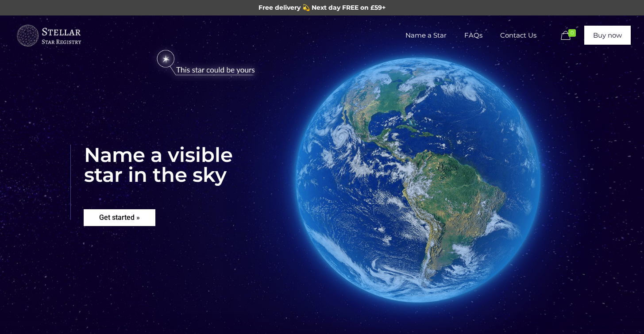
click at [116, 221] on rs-layer "Get started »" at bounding box center [120, 217] width 72 height 17
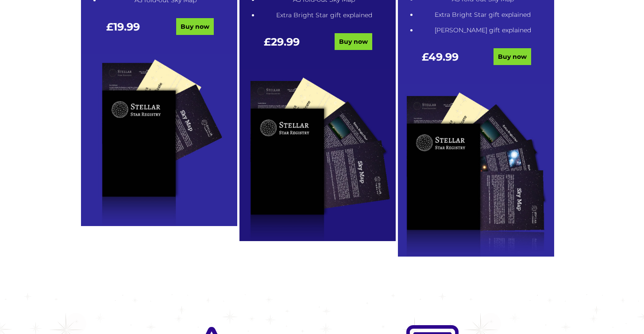
scroll to position [643, 0]
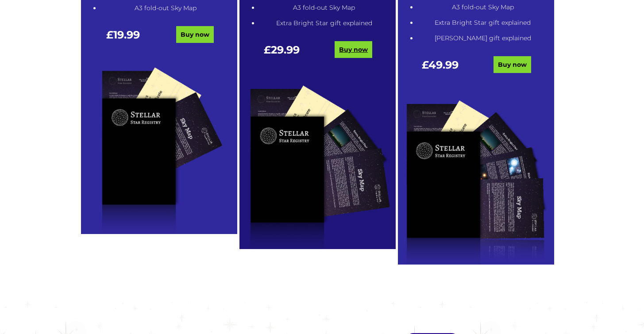
click at [351, 52] on link "Buy now" at bounding box center [354, 49] width 38 height 17
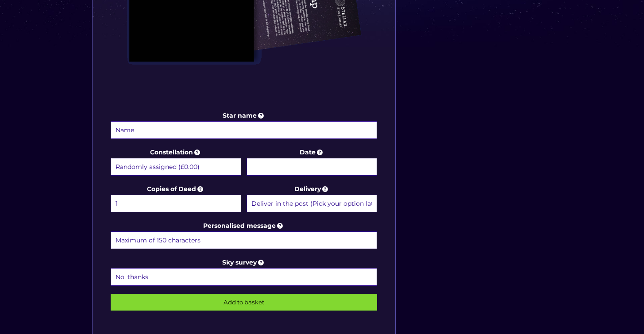
scroll to position [381, 0]
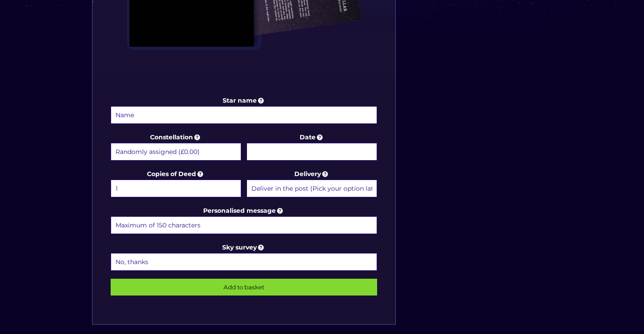
click at [130, 114] on input "Star name" at bounding box center [244, 115] width 267 height 18
type input "Roy William Goodwin"
click at [316, 151] on body "Free delivery 💫 Next day FREE on £59+ Name a Star FAQs Contact Us 0 Buy now Cho…" at bounding box center [322, 131] width 644 height 1024
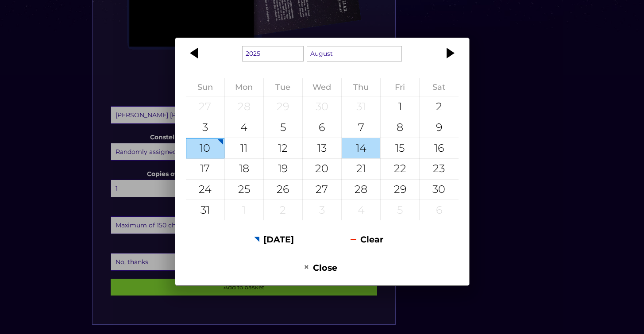
click at [362, 146] on div "14" at bounding box center [361, 148] width 39 height 20
type input "14 August 2025"
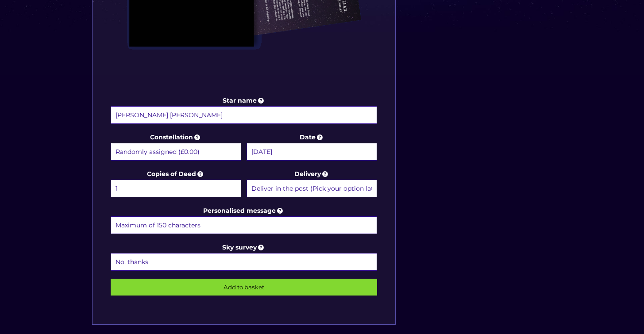
click at [116, 223] on input "Personalised message" at bounding box center [244, 225] width 267 height 18
type input "A"
type input "What a Star! You made it to 90, and will now shine on for infinity."
click at [262, 246] on icon at bounding box center [261, 247] width 9 height 8
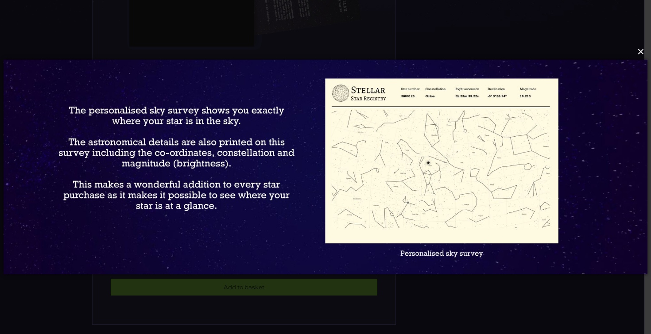
click at [640, 53] on button "×" at bounding box center [324, 51] width 643 height 19
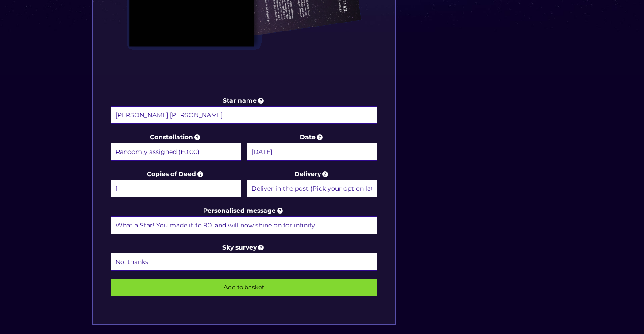
click at [308, 260] on select "No, thanks 1 (+£6.99) 2 (+£11.99) 3 (+£16.99) 4 (+£21.99) 5 (+£26.99) 6 (+£31.9…" at bounding box center [244, 262] width 267 height 18
click at [262, 246] on icon at bounding box center [261, 247] width 9 height 8
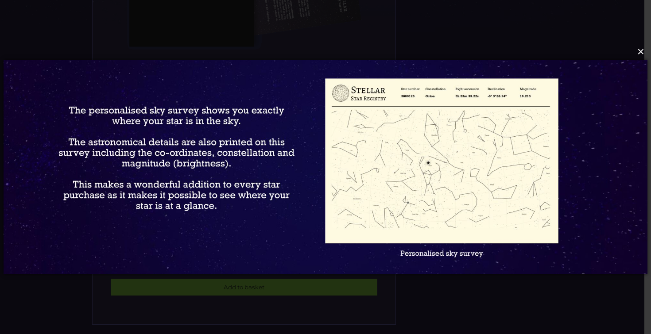
click at [638, 51] on button "×" at bounding box center [324, 51] width 643 height 19
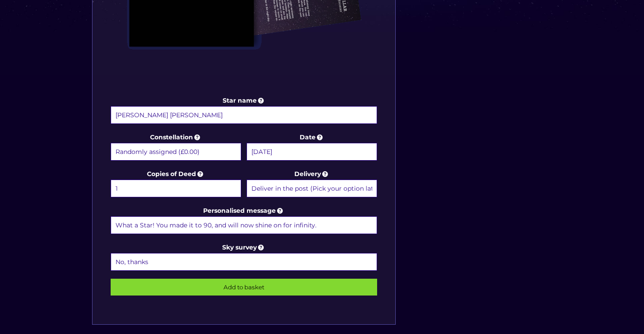
click at [308, 259] on select "No, thanks 1 (+£6.99) 2 (+£11.99) 3 (+£16.99) 4 (+£21.99) 5 (+£26.99) 6 (+£31.9…" at bounding box center [244, 262] width 267 height 18
select select "1 (+£6.99)"
click at [248, 285] on input "Add to basket" at bounding box center [244, 287] width 267 height 17
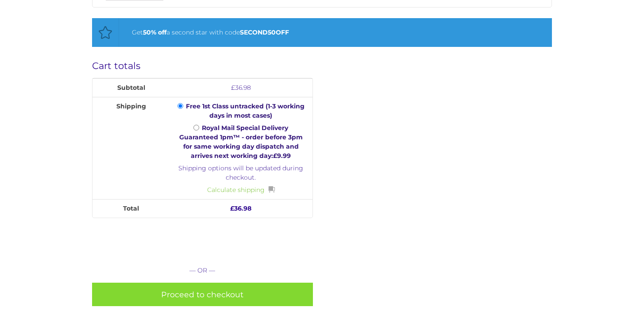
scroll to position [421, 0]
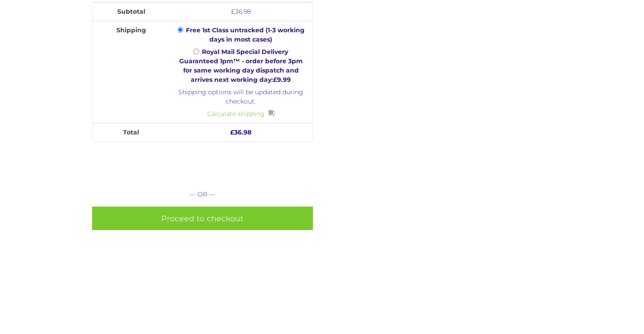
click at [209, 216] on link "Proceed to checkout" at bounding box center [202, 218] width 221 height 23
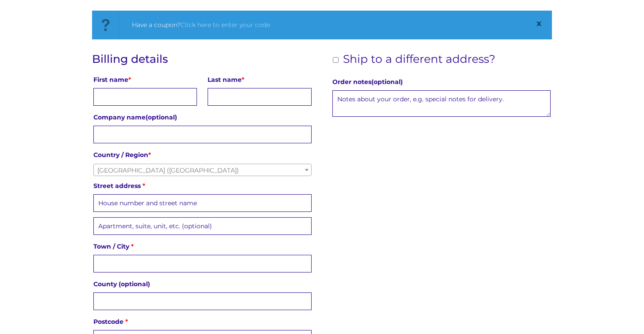
scroll to position [154, 0]
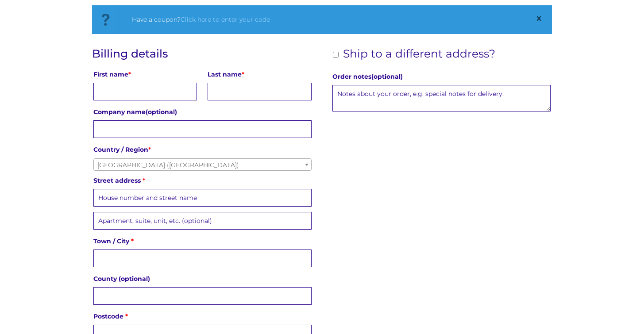
click at [136, 91] on input "First name *" at bounding box center [145, 92] width 104 height 18
type input "Colin"
type input "Goodwin"
select select "AU"
type input "2502 / 3 Yarra Street"
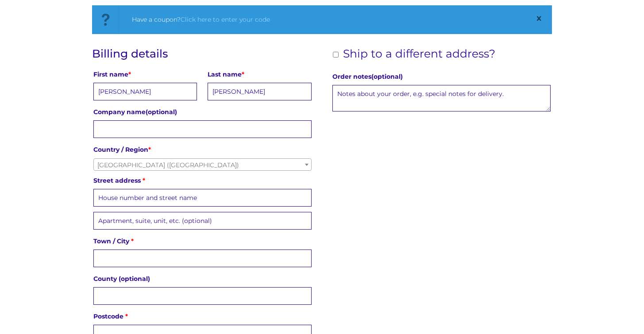
type input "South Yarra"
type input "3141"
select select "AU"
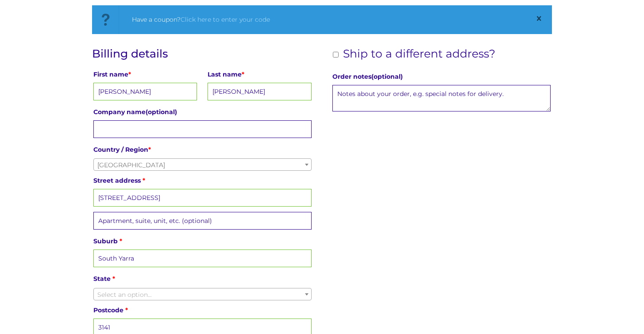
select select "VIC"
click at [117, 198] on input "2502 / 3 Yarra Street" at bounding box center [202, 198] width 218 height 18
type input "3 Yarra Street"
click at [108, 221] on input "Apartment, suite, unit, etc. (optional) (optional)" at bounding box center [202, 221] width 218 height 18
type input "2502"
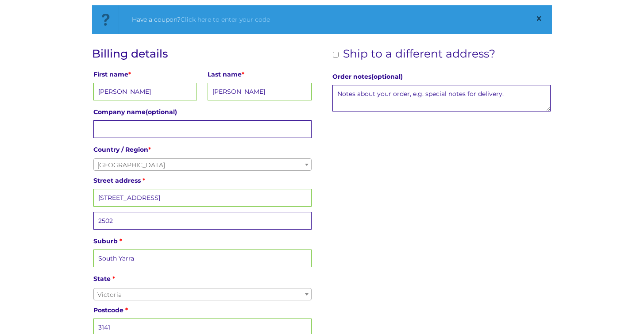
click at [361, 258] on div "Billing details First name * Colin Last name * Goodwin Company name (optional) …" at bounding box center [322, 231] width 460 height 368
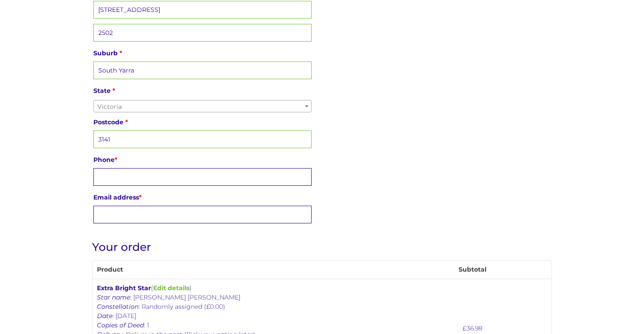
scroll to position [343, 0]
click at [143, 174] on input "Phone *" at bounding box center [202, 176] width 218 height 18
type input "0405904182"
click at [138, 212] on input "Email address *" at bounding box center [202, 214] width 218 height 18
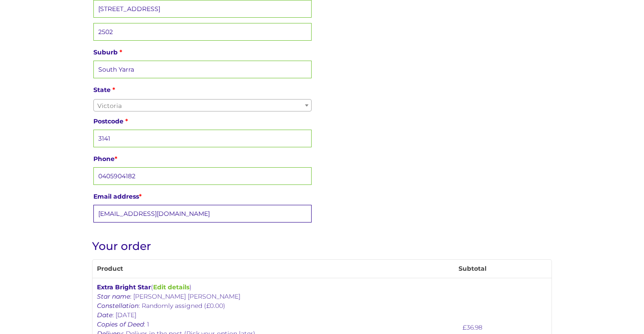
type input "goodwincolin@icloud.com"
click at [413, 205] on div "Billing details First name * Colin Last name * Goodwin Company name (optional) …" at bounding box center [322, 42] width 460 height 368
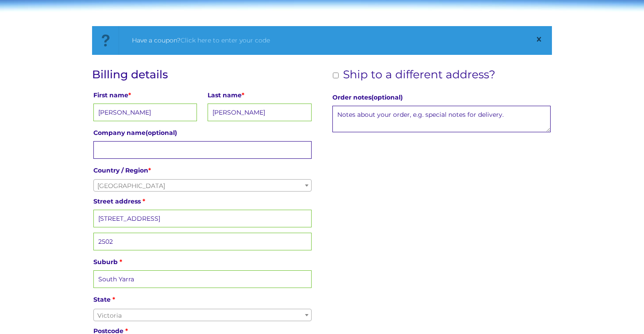
scroll to position [89, 0]
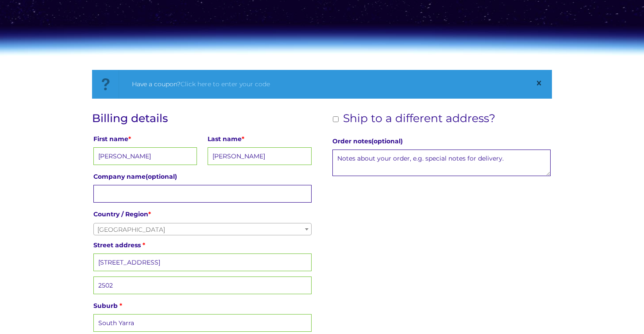
click at [337, 121] on input "Ship to a different address?" at bounding box center [336, 119] width 6 height 6
checkbox input "true"
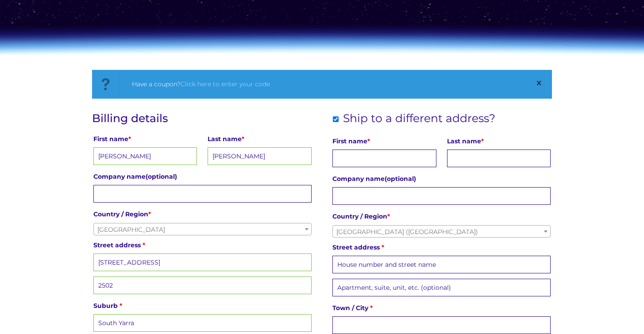
click at [368, 159] on input "First name *" at bounding box center [384, 159] width 104 height 18
type input "Roy"
click at [461, 165] on input "Last name *" at bounding box center [499, 159] width 104 height 18
type input "Goodwin"
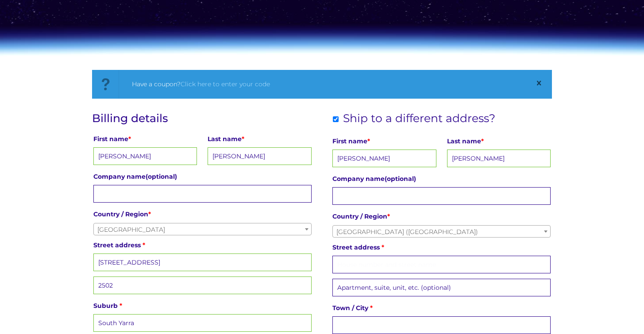
click at [375, 266] on input "Street address *" at bounding box center [441, 265] width 218 height 18
type input "101 Drybread Road"
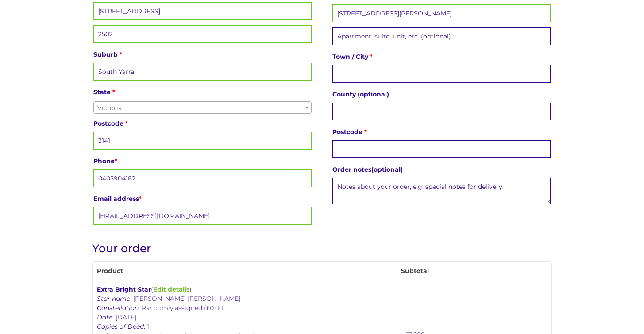
scroll to position [357, 0]
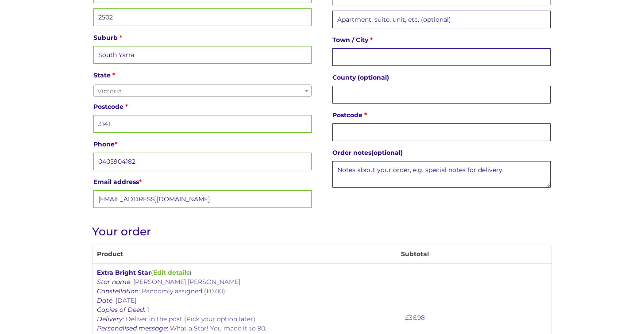
click at [350, 54] on input "Town / City *" at bounding box center [441, 57] width 218 height 18
type input "Whittlesey"
click at [354, 92] on input "County (optional)" at bounding box center [441, 95] width 218 height 18
type input "Cambridgeshire"
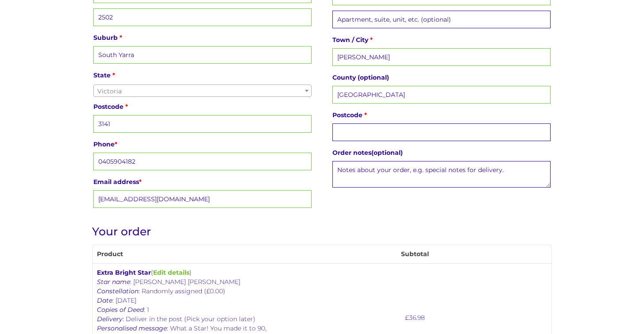
click at [354, 133] on input "Postcode *" at bounding box center [441, 132] width 218 height 18
type input "PW7 1XH"
click at [339, 168] on textarea "Order notes (optional)" at bounding box center [441, 174] width 218 height 27
type textarea "Not to be opened till 14th August 2025"
click at [377, 203] on div "Billing details First name * Colin Last name * Goodwin Company name (optional) …" at bounding box center [322, 28] width 460 height 368
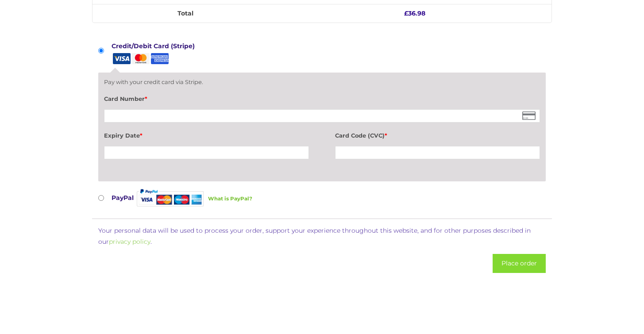
scroll to position [708, 0]
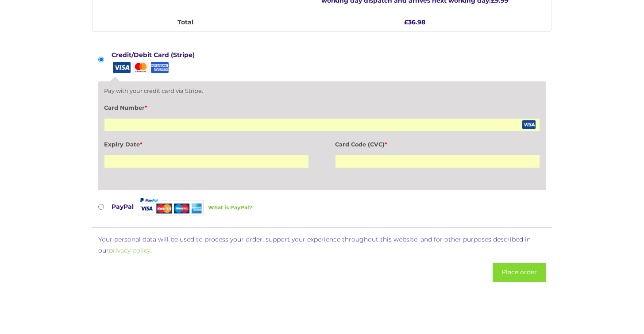
scroll to position [789, 0]
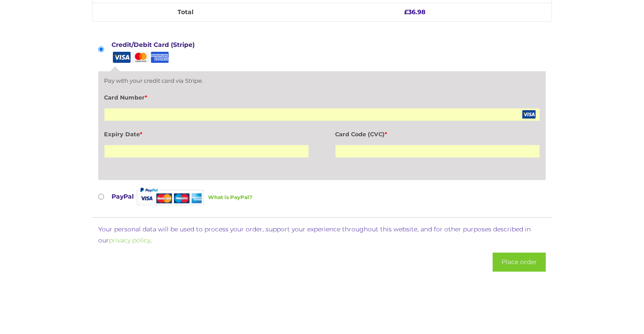
click at [530, 257] on button "Place order" at bounding box center [519, 262] width 53 height 19
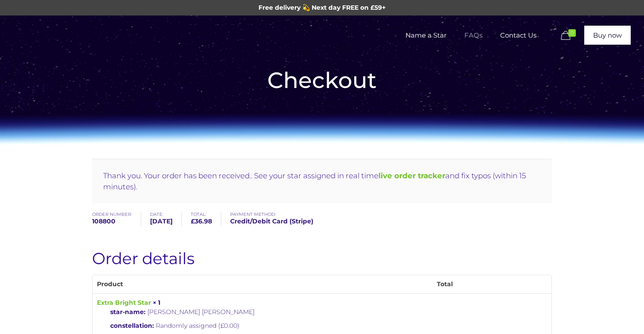
click at [472, 37] on span "FAQs" at bounding box center [473, 35] width 36 height 27
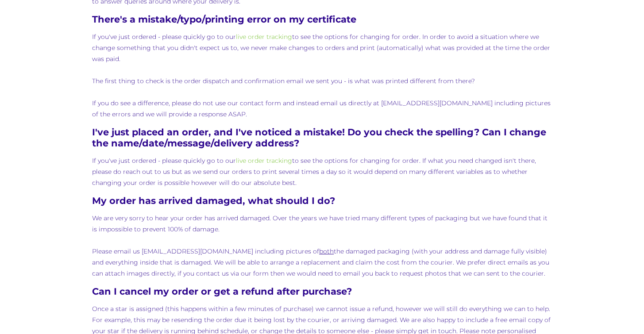
scroll to position [801, 0]
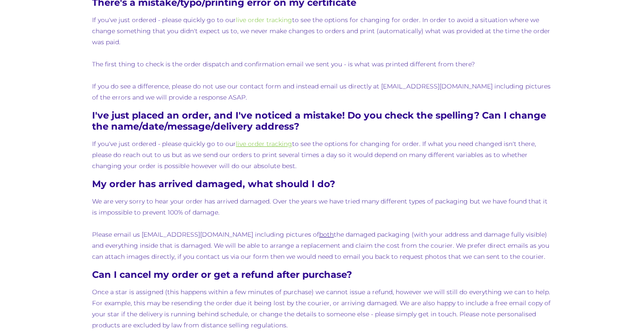
click at [281, 144] on link "live order tracking" at bounding box center [264, 144] width 56 height 8
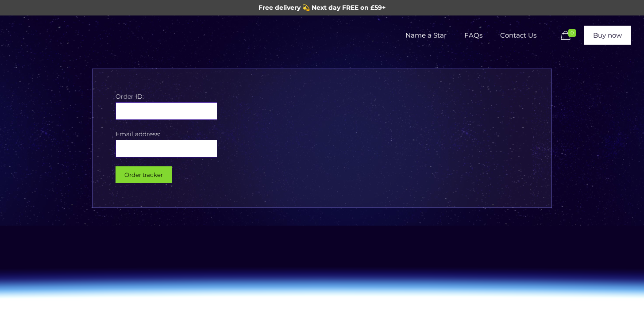
click at [148, 112] on input "text" at bounding box center [167, 111] width 102 height 18
type input "108800"
click at [137, 151] on input "email" at bounding box center [167, 149] width 102 height 18
type input "goodwincolin@icloud.com"
click at [137, 175] on input "Order tracker" at bounding box center [144, 174] width 56 height 17
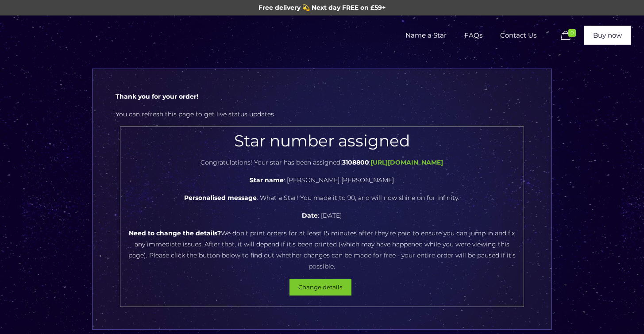
click at [314, 279] on button "Change details" at bounding box center [320, 287] width 62 height 17
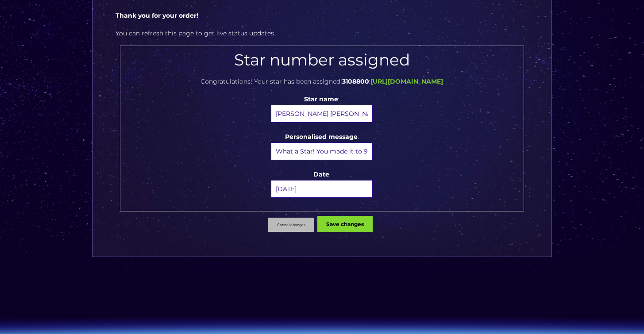
scroll to position [135, 0]
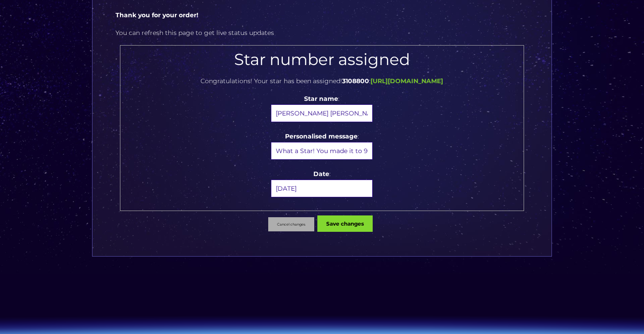
click at [288, 222] on button "Cancel changes" at bounding box center [291, 224] width 46 height 14
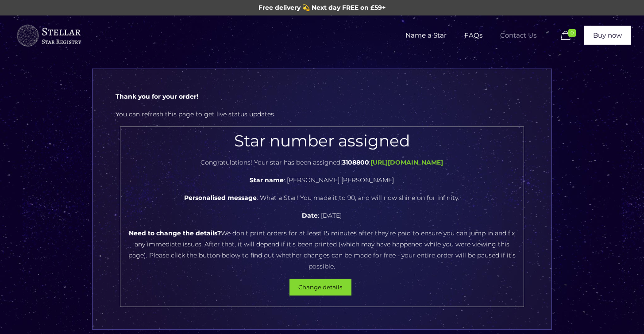
click at [521, 35] on span "Contact Us" at bounding box center [518, 35] width 54 height 27
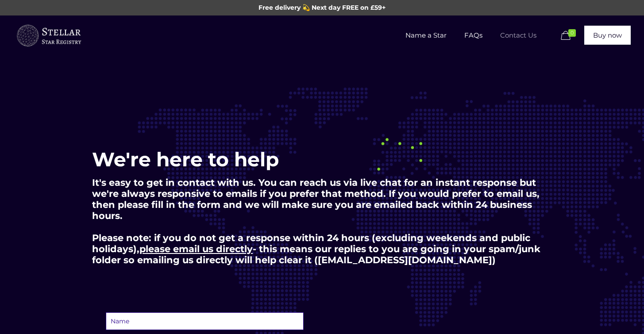
click at [73, 38] on img at bounding box center [48, 36] width 66 height 27
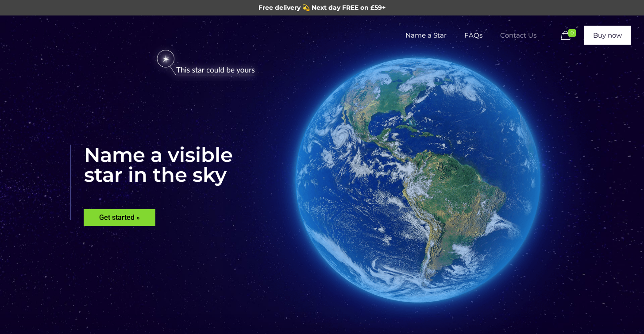
click at [512, 35] on span "Contact Us" at bounding box center [518, 35] width 54 height 27
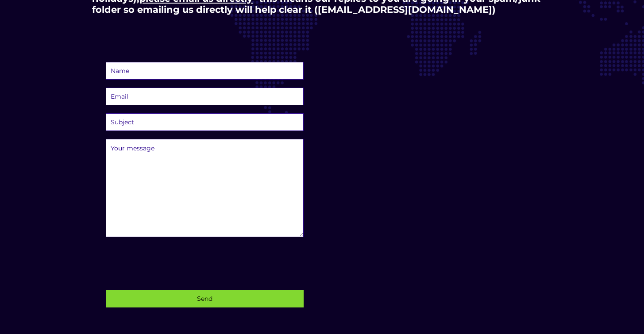
scroll to position [251, 0]
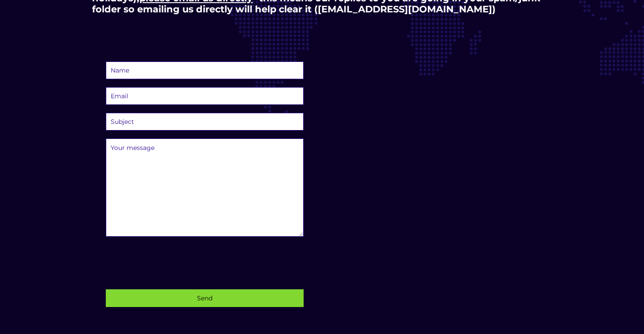
click at [141, 69] on input "text" at bounding box center [205, 71] width 198 height 18
type input "[PERSON_NAME]"
click at [156, 96] on input "email" at bounding box center [205, 96] width 198 height 18
type input "[EMAIL_ADDRESS][DOMAIN_NAME]"
click at [134, 122] on select "Subject Question before I can place an order Multiple/corporate order of stars …" at bounding box center [205, 122] width 198 height 18
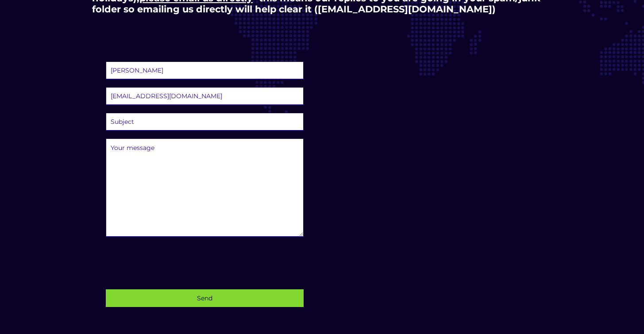
select select "existing-change"
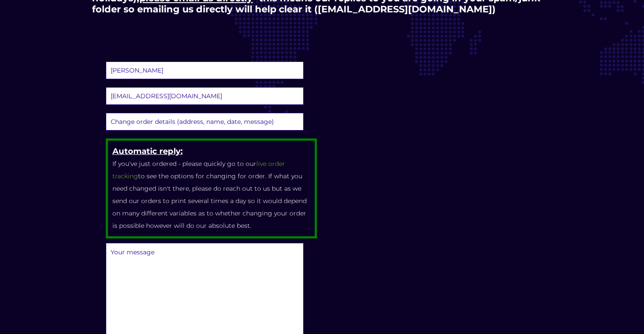
click at [122, 254] on textarea at bounding box center [205, 292] width 198 height 98
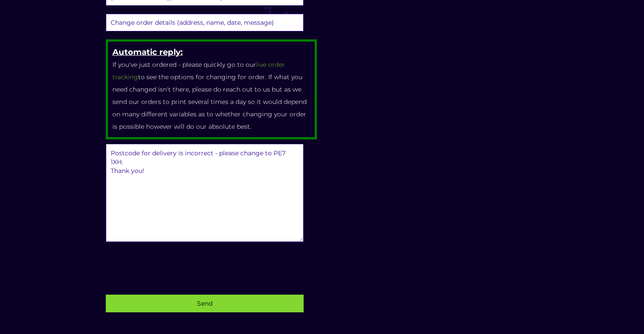
scroll to position [378, 0]
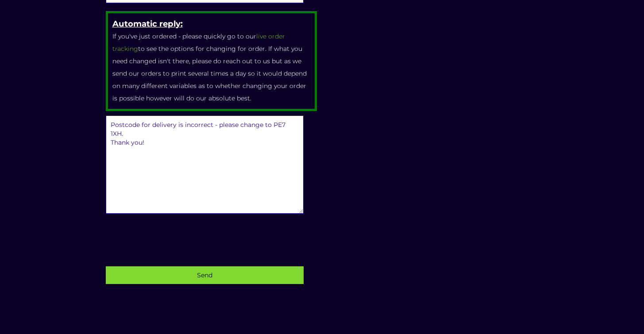
type textarea "Postcode for delivery is incorrect - please change to PE7 1XH. Thank you!"
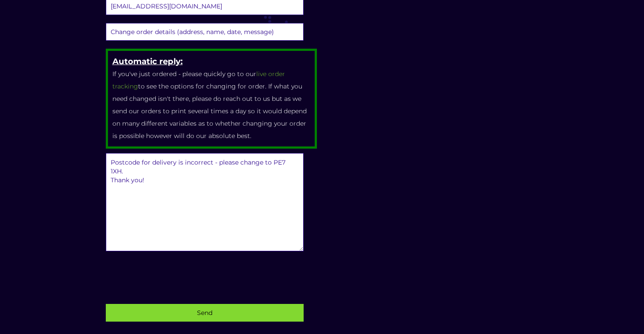
scroll to position [358, 0]
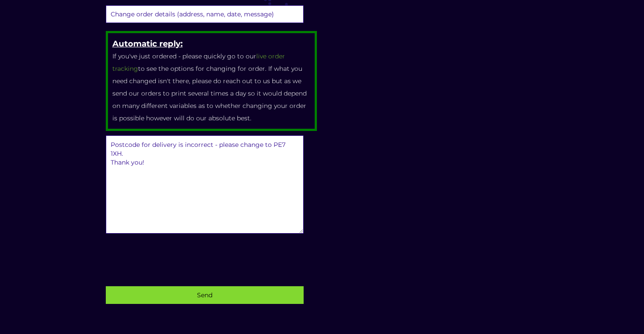
click at [272, 291] on input "Send" at bounding box center [205, 295] width 198 height 18
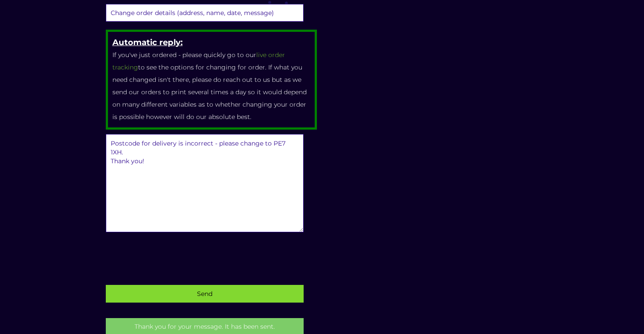
scroll to position [0, 0]
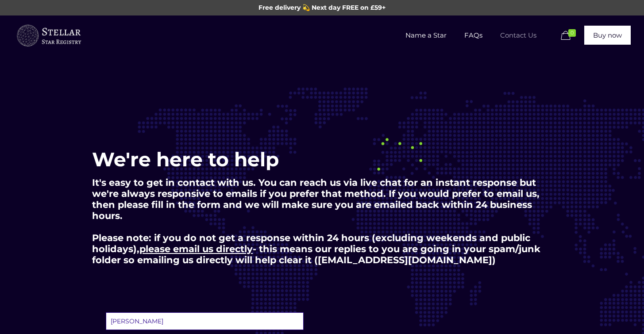
click at [72, 33] on img at bounding box center [48, 36] width 66 height 27
